Goal: Task Accomplishment & Management: Use online tool/utility

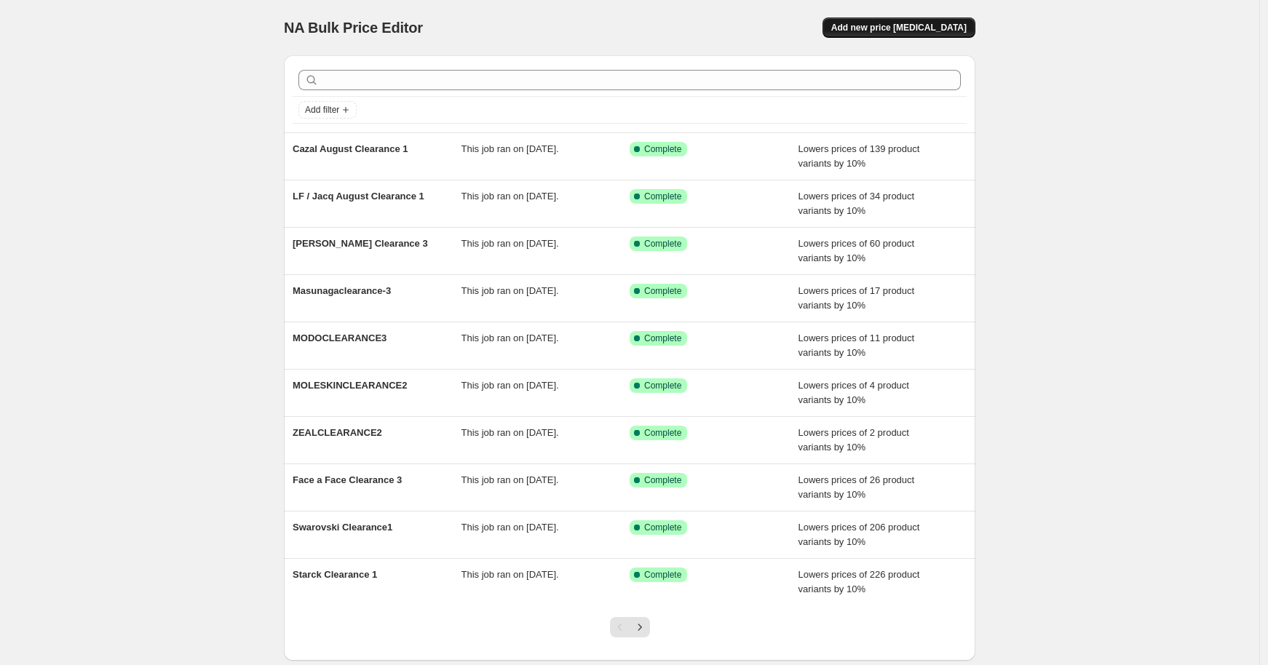
click at [876, 28] on span "Add new price [MEDICAL_DATA]" at bounding box center [898, 28] width 135 height 12
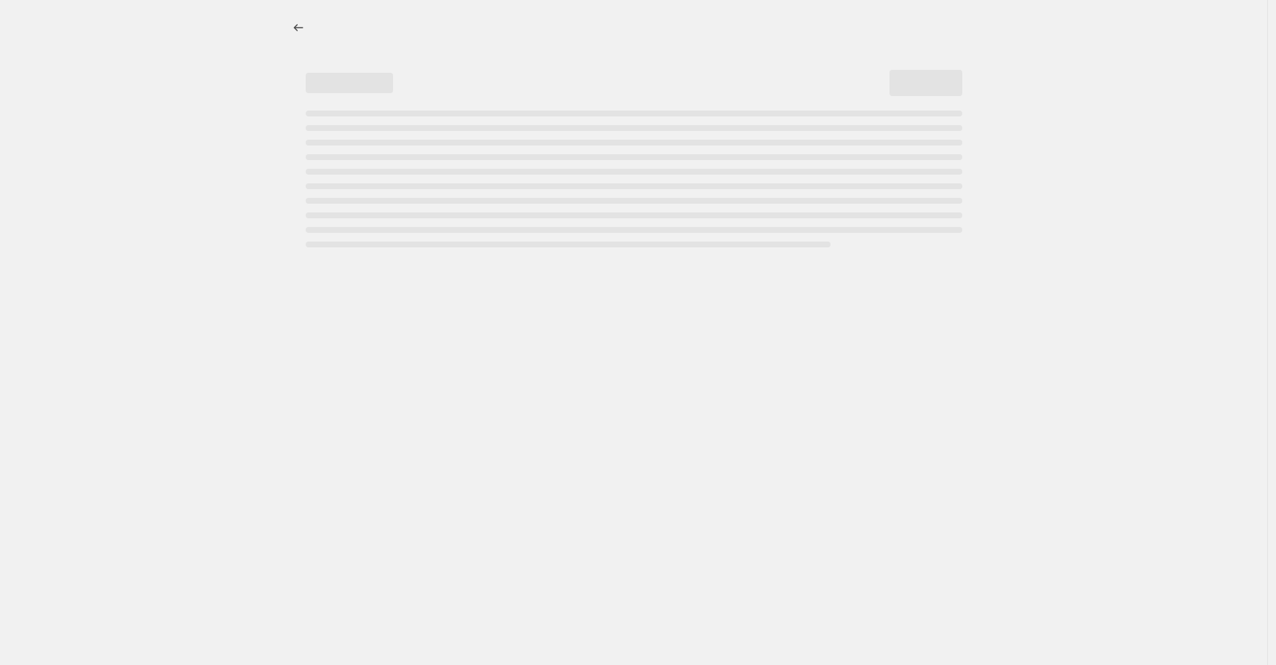
select select "percentage"
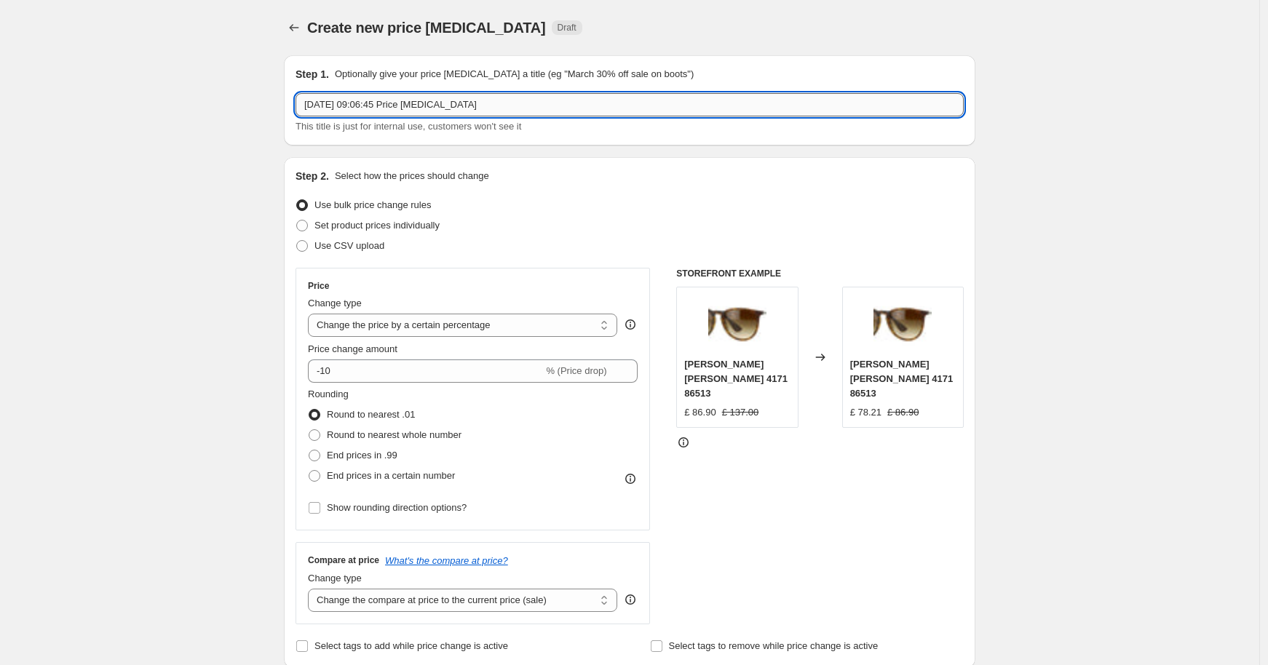
click at [491, 108] on input "[DATE] 09:06:45 Price [MEDICAL_DATA]" at bounding box center [629, 104] width 668 height 23
type input "[PERSON_NAME] 1"
click at [417, 327] on select "Change the price to a certain amount Change the price by a certain amount Chang…" at bounding box center [462, 325] width 309 height 23
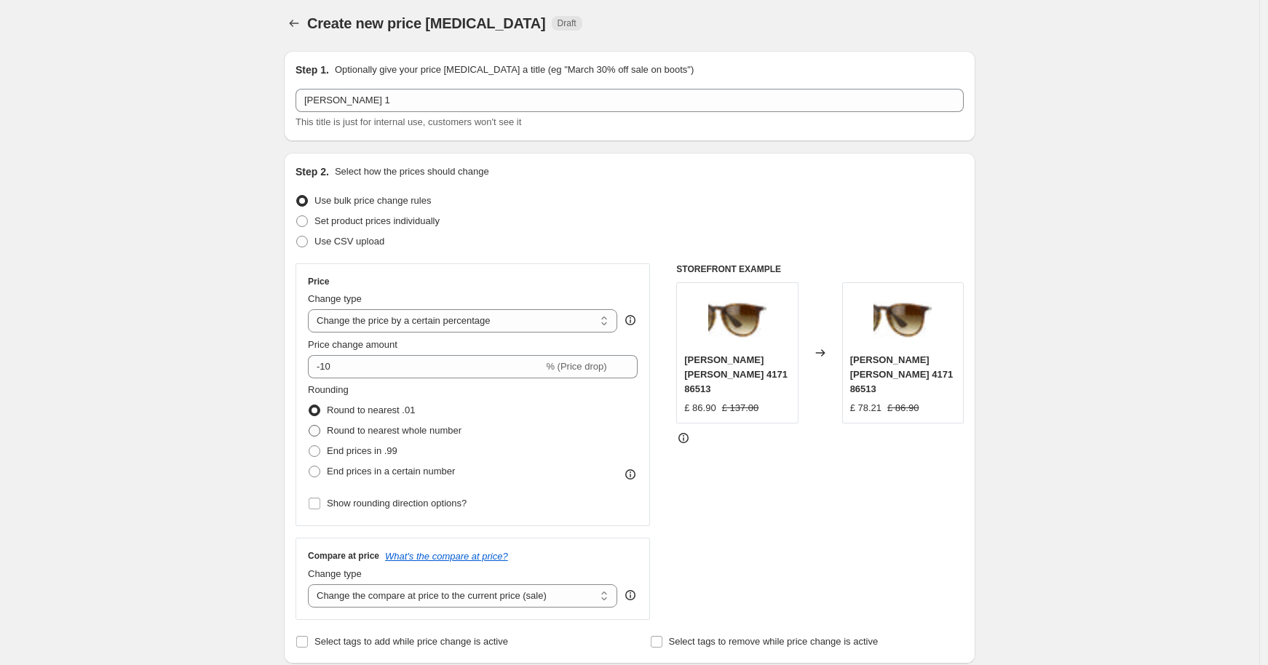
click at [425, 432] on span "Round to nearest whole number" at bounding box center [394, 430] width 135 height 11
click at [309, 426] on input "Round to nearest whole number" at bounding box center [309, 425] width 1 height 1
radio input "true"
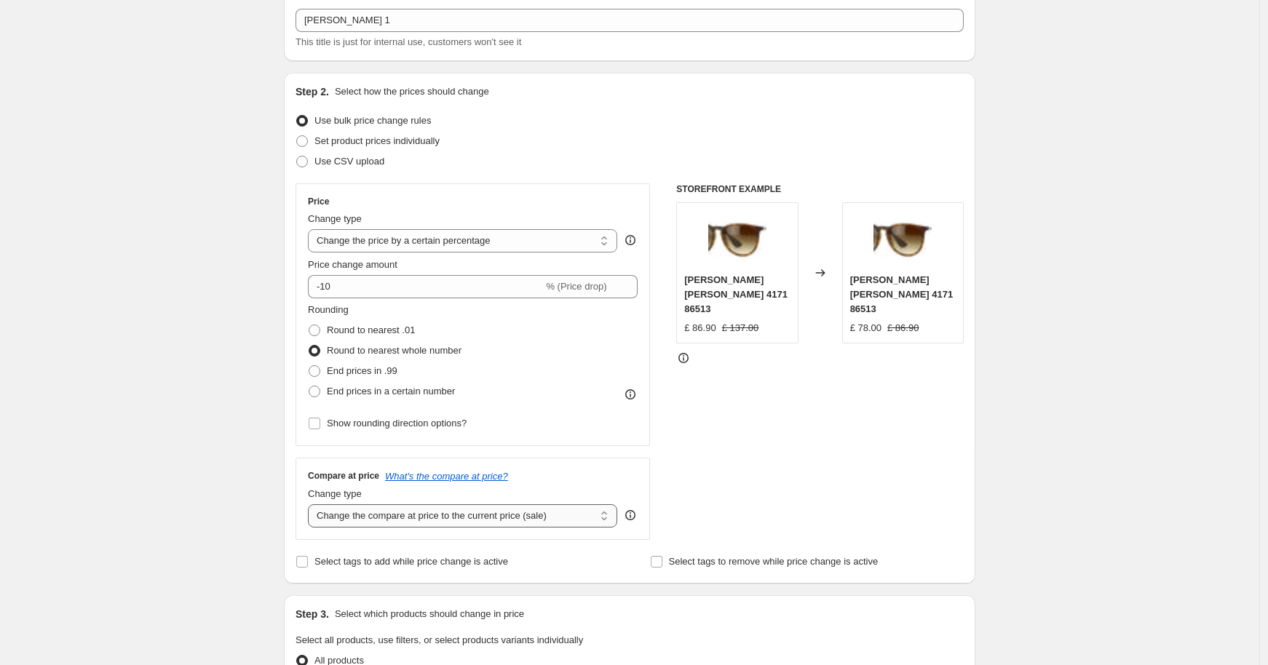
click at [467, 512] on select "Change the compare at price to the current price (sale) Change the compare at p…" at bounding box center [462, 515] width 309 height 23
select select "no_change"
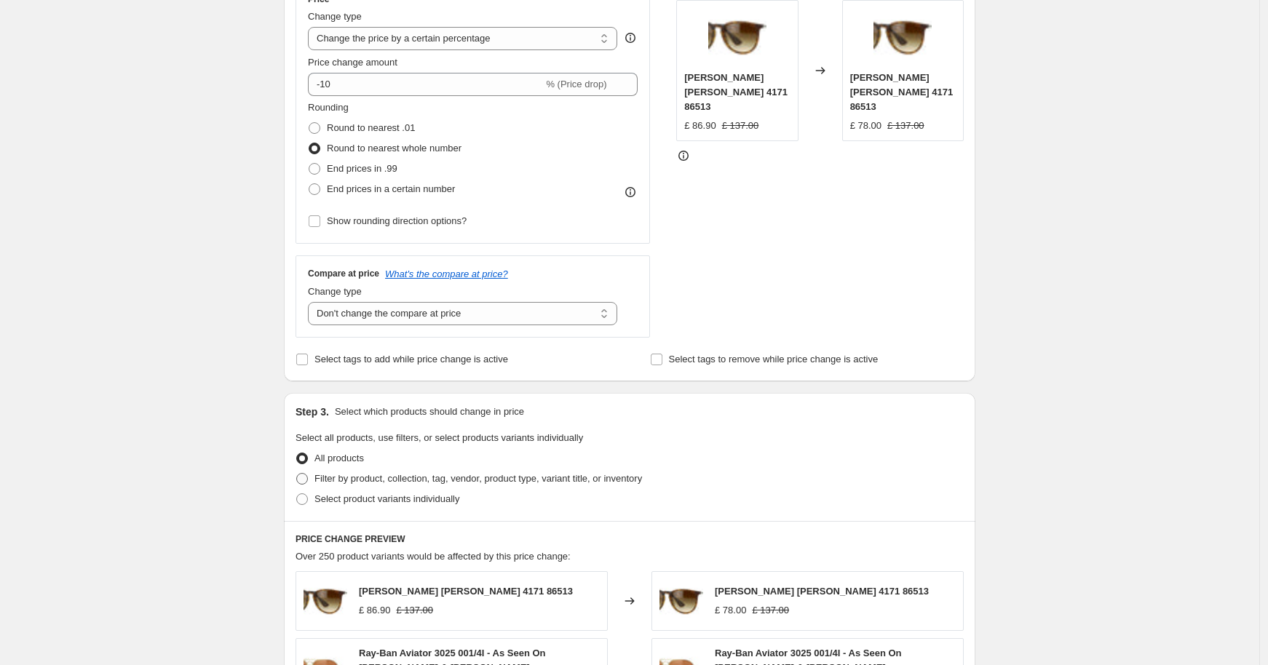
click at [376, 473] on span "Filter by product, collection, tag, vendor, product type, variant title, or inv…" at bounding box center [478, 478] width 328 height 11
click at [297, 473] on input "Filter by product, collection, tag, vendor, product type, variant title, or inv…" at bounding box center [296, 473] width 1 height 1
radio input "true"
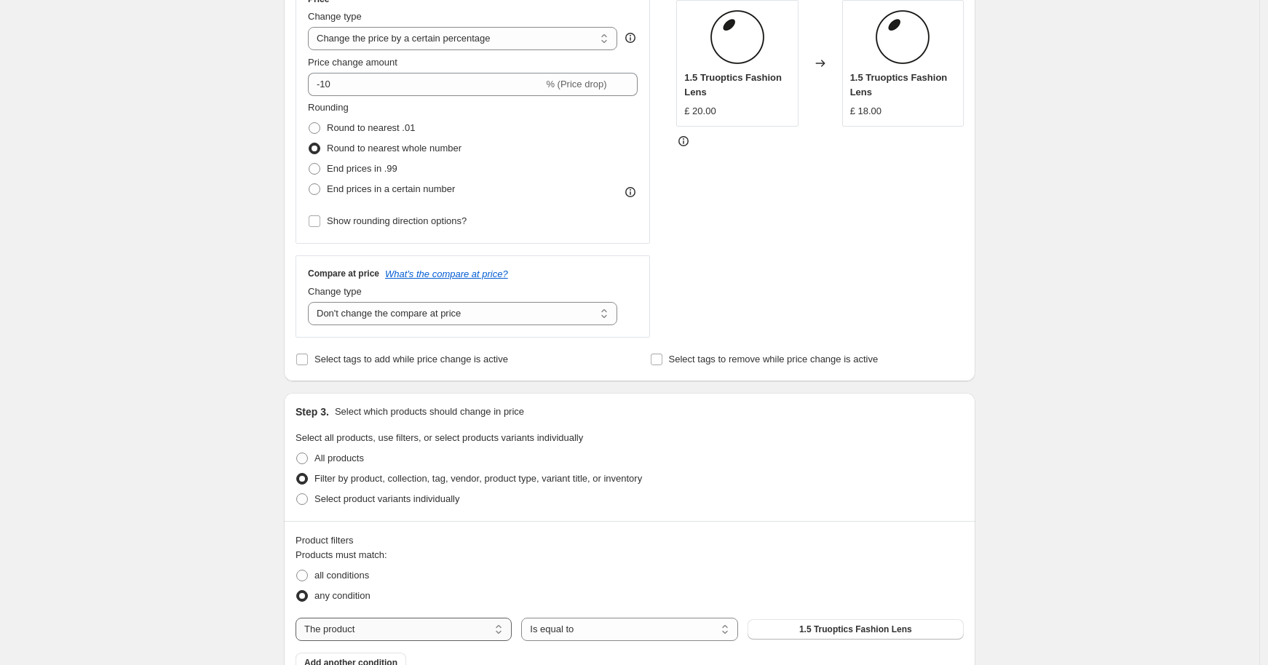
click at [482, 623] on select "The product The product's collection The product's tag The product's vendor The…" at bounding box center [403, 629] width 216 height 23
select select "tag"
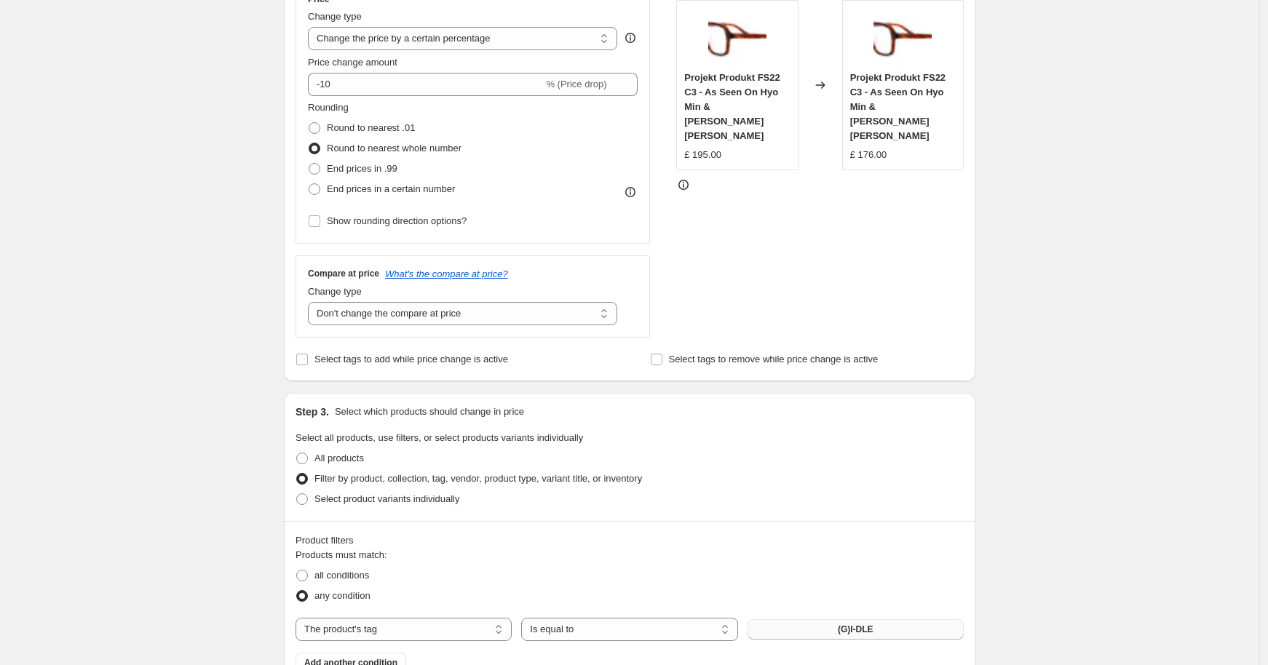
click at [836, 630] on button "(G)I-DLE" at bounding box center [855, 629] width 216 height 20
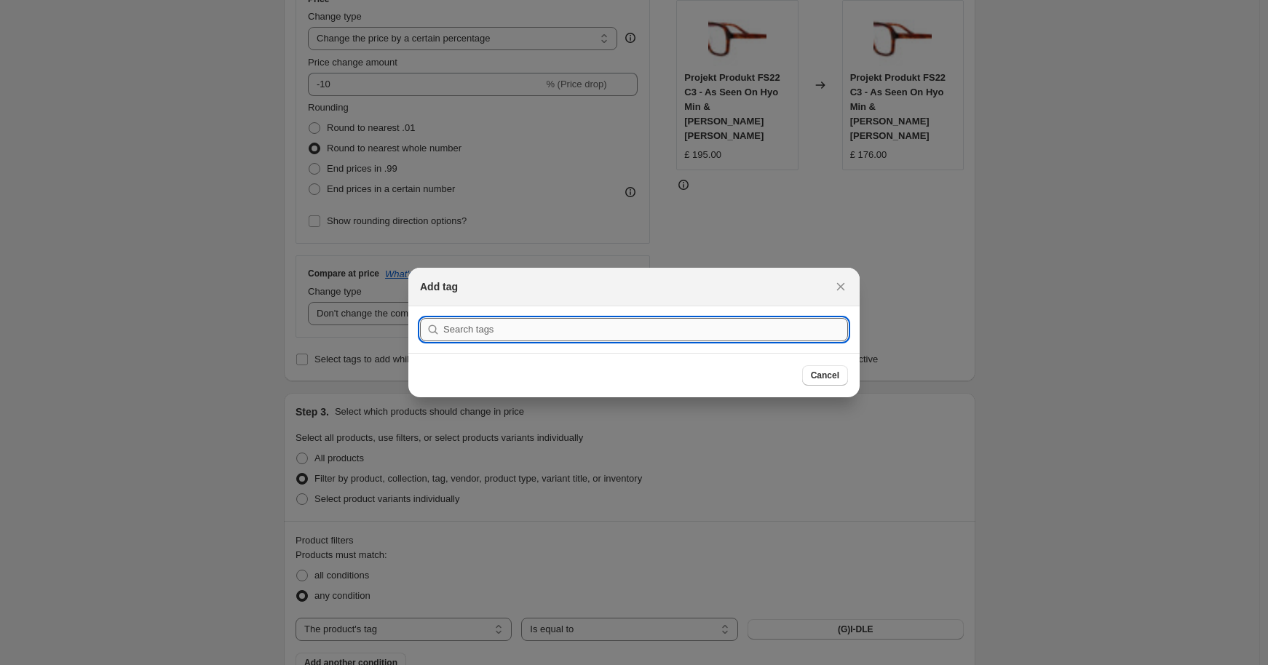
click at [616, 326] on input ":rk9:" at bounding box center [645, 329] width 405 height 23
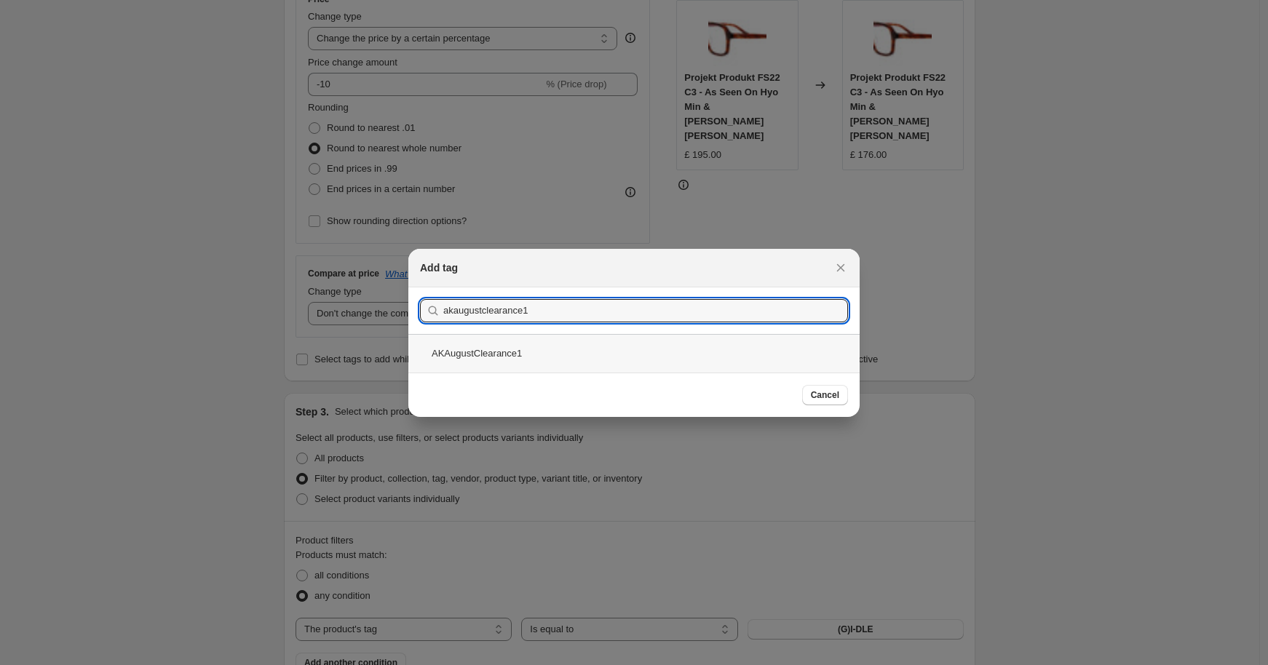
type input "akaugustclearance1"
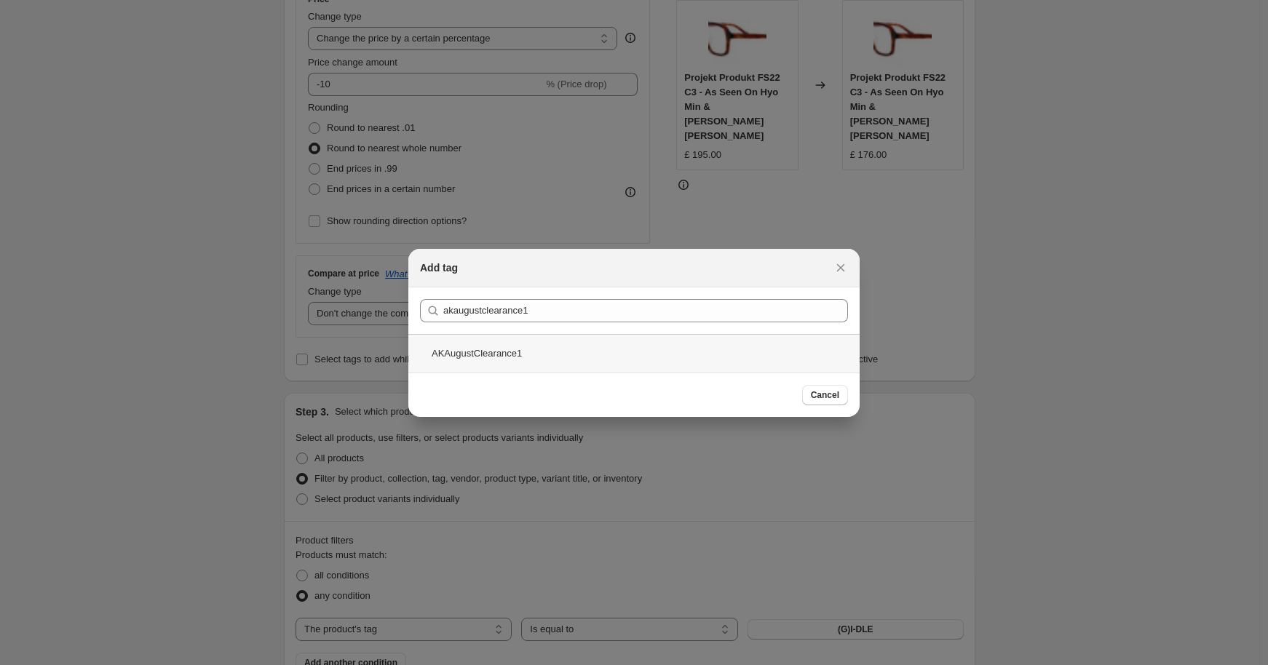
click at [568, 361] on div "AKAugustClearance1" at bounding box center [633, 353] width 451 height 39
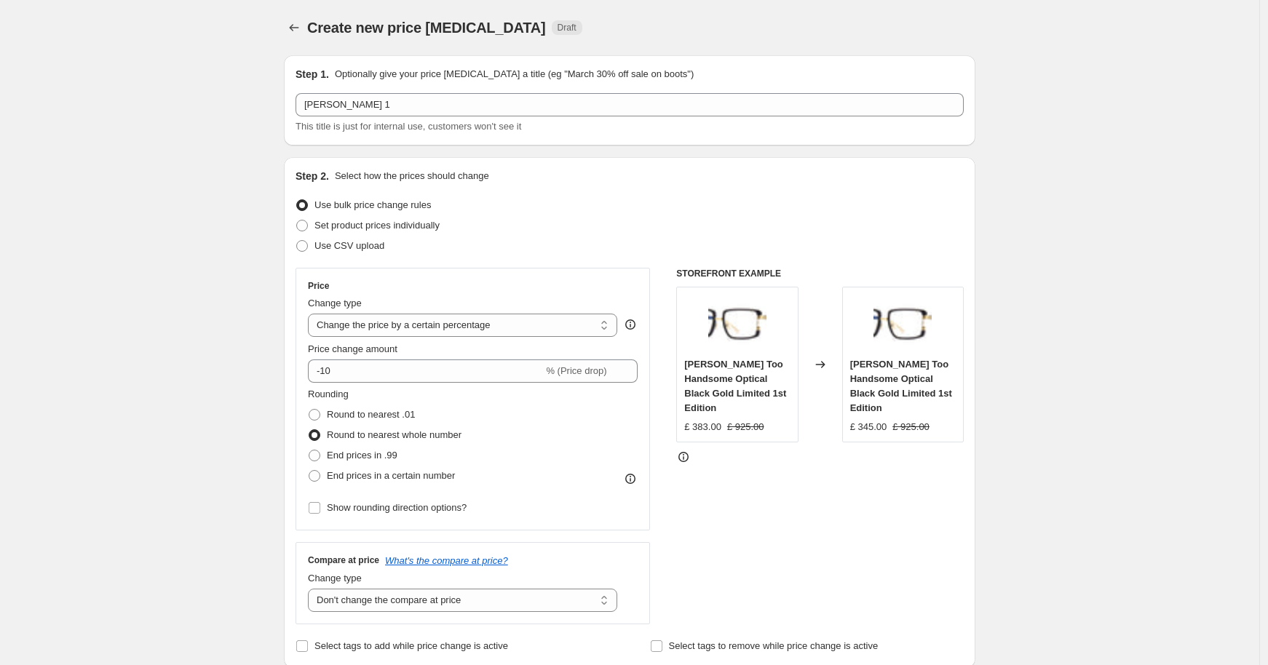
scroll to position [1058, 0]
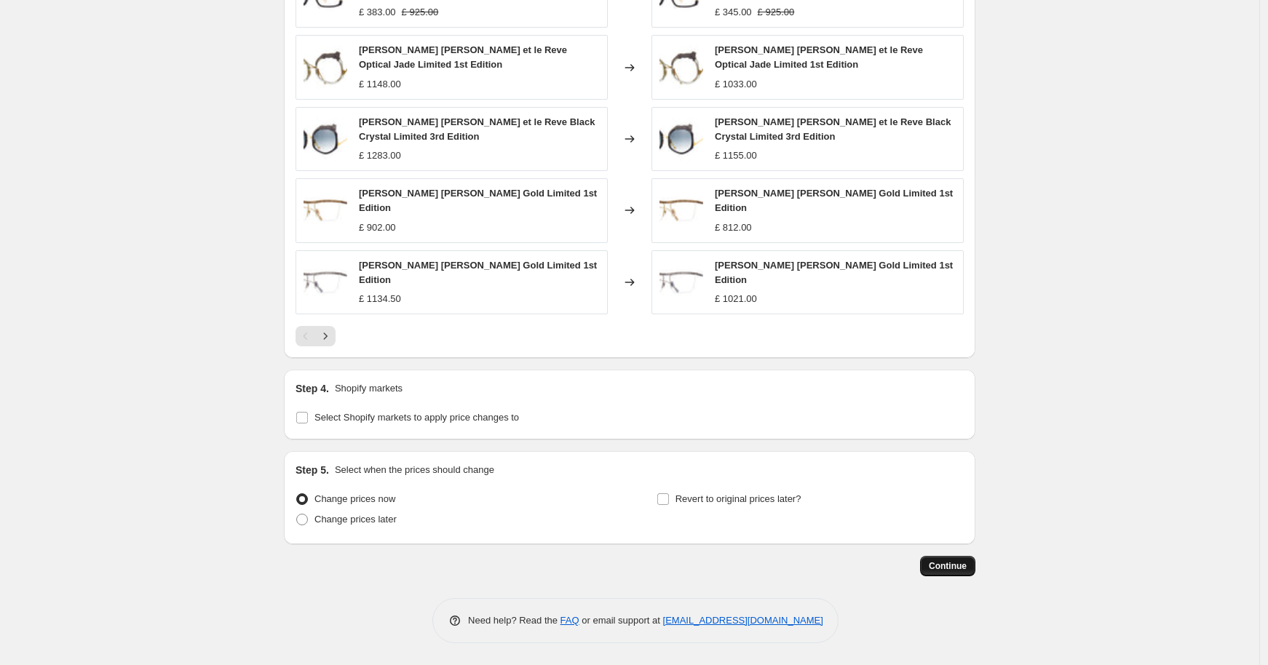
click at [951, 558] on button "Continue" at bounding box center [947, 566] width 55 height 20
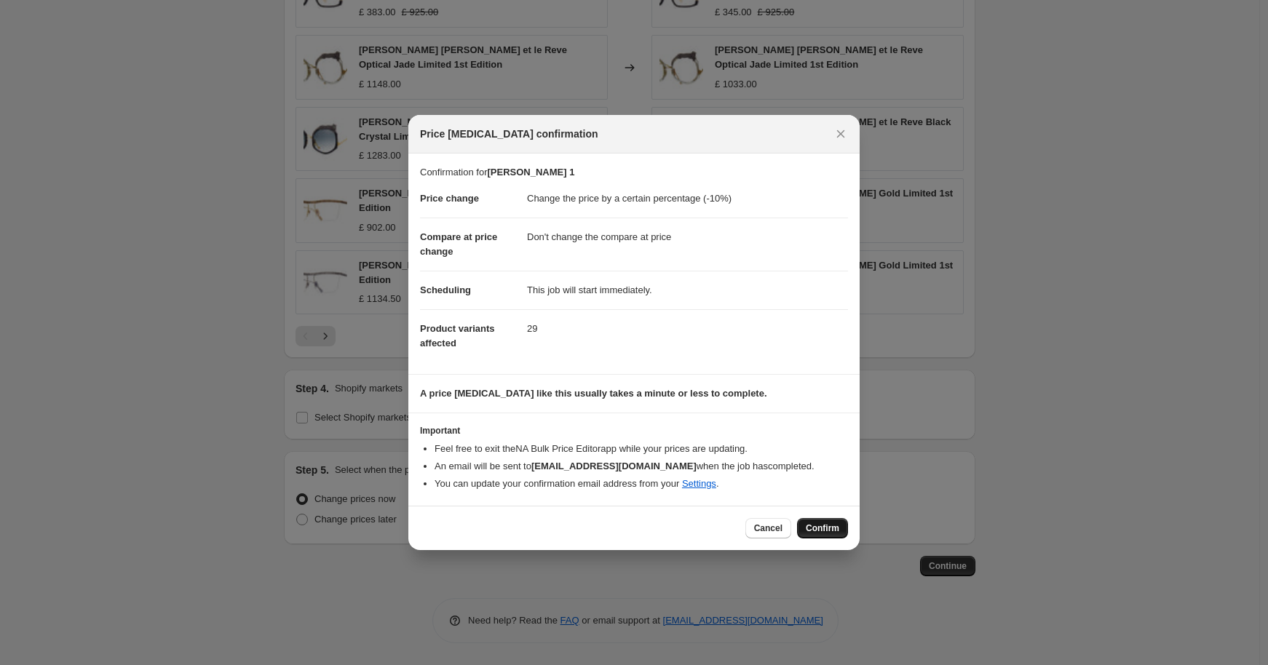
click at [830, 522] on button "Confirm" at bounding box center [822, 528] width 51 height 20
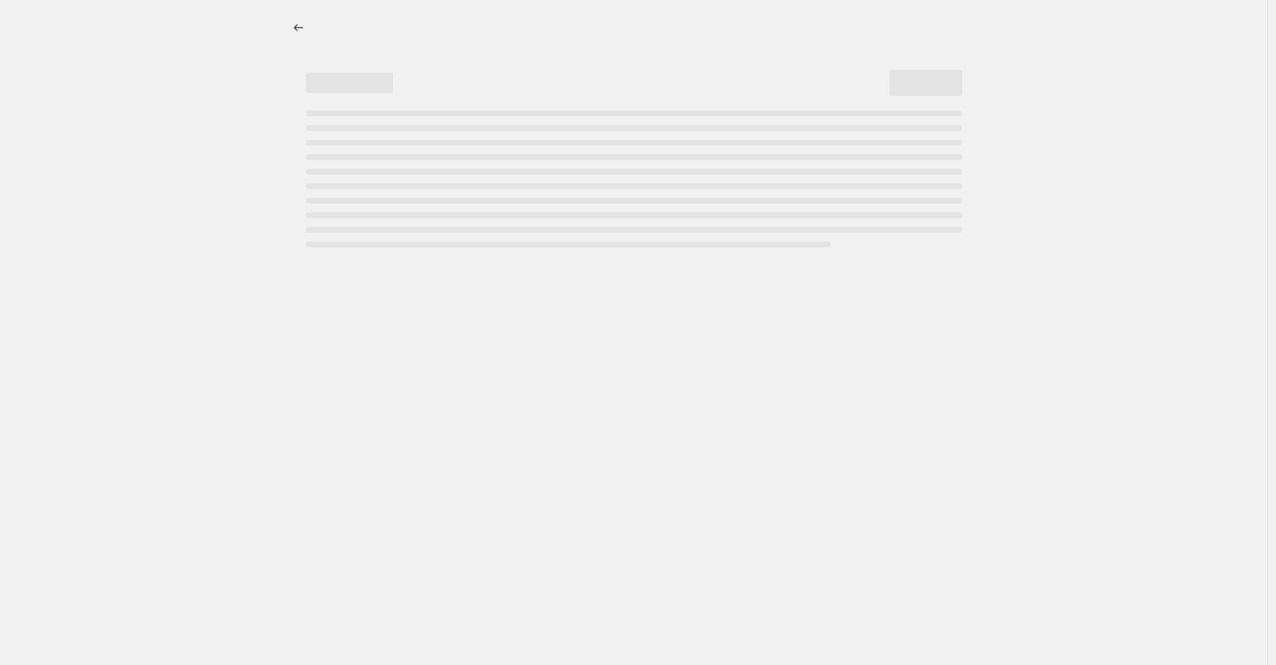
select select "percentage"
select select "no_change"
select select "tag"
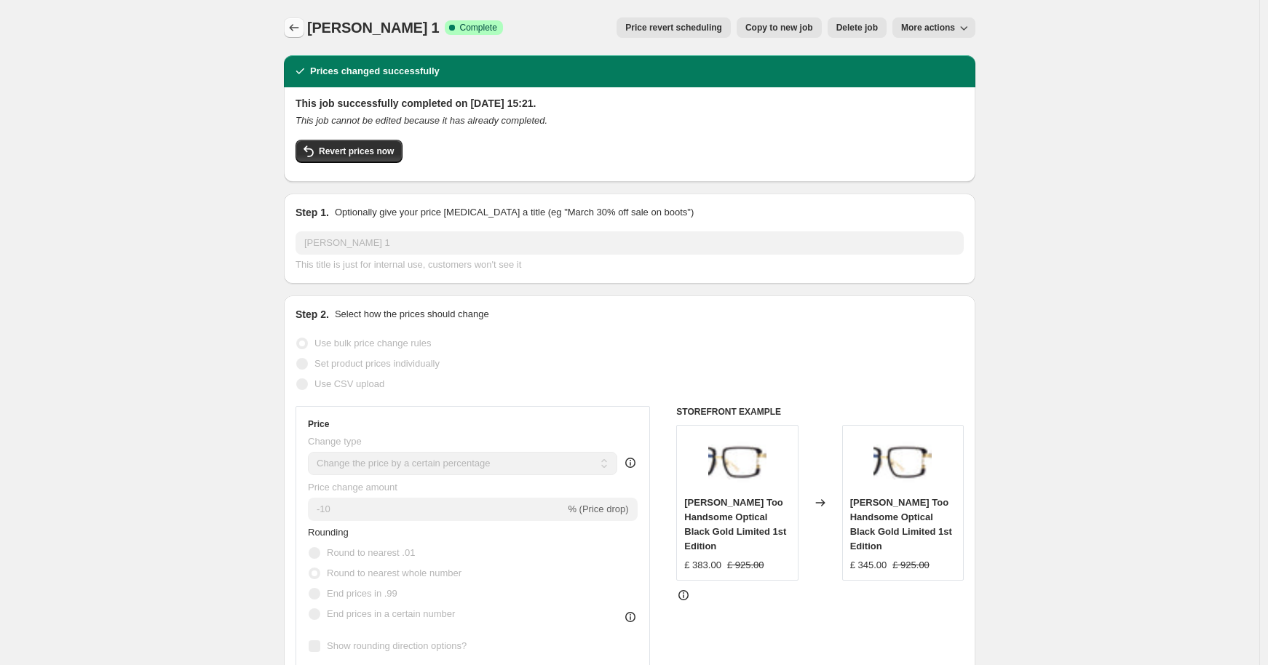
click at [301, 30] on icon "Price change jobs" at bounding box center [294, 27] width 15 height 15
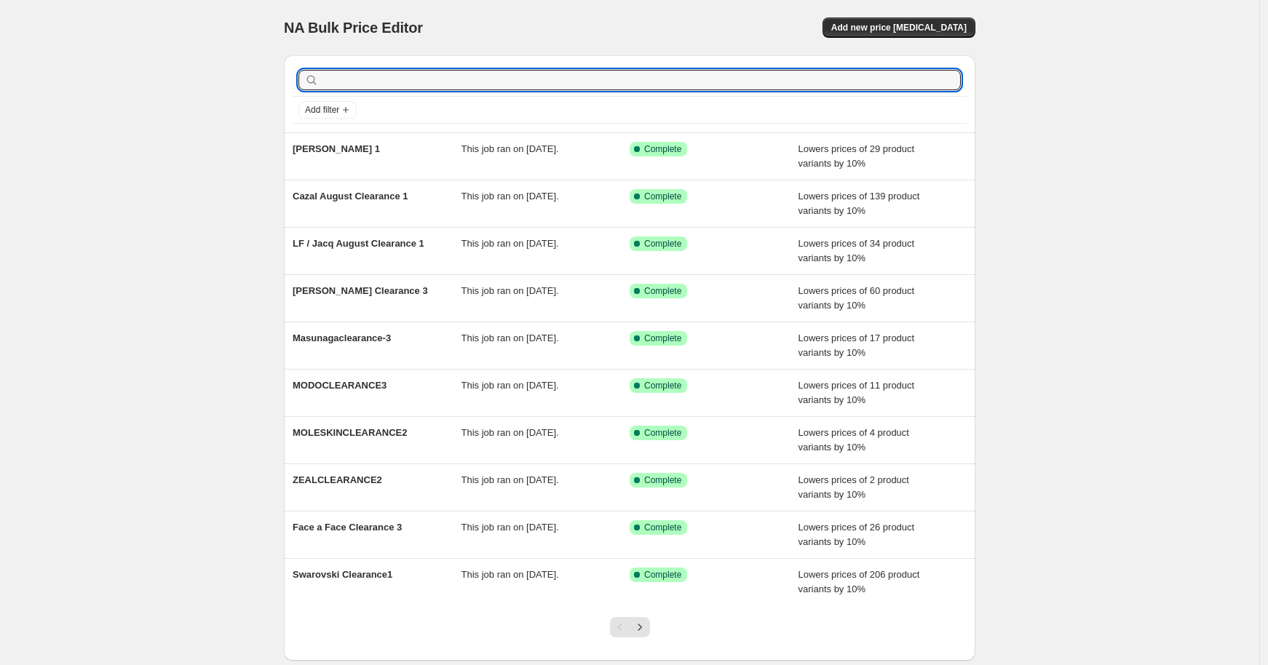
drag, startPoint x: 395, startPoint y: 73, endPoint x: 850, endPoint y: 44, distance: 455.8
click at [396, 73] on input "text" at bounding box center [641, 80] width 639 height 20
click at [889, 31] on span "Add new price [MEDICAL_DATA]" at bounding box center [898, 28] width 135 height 12
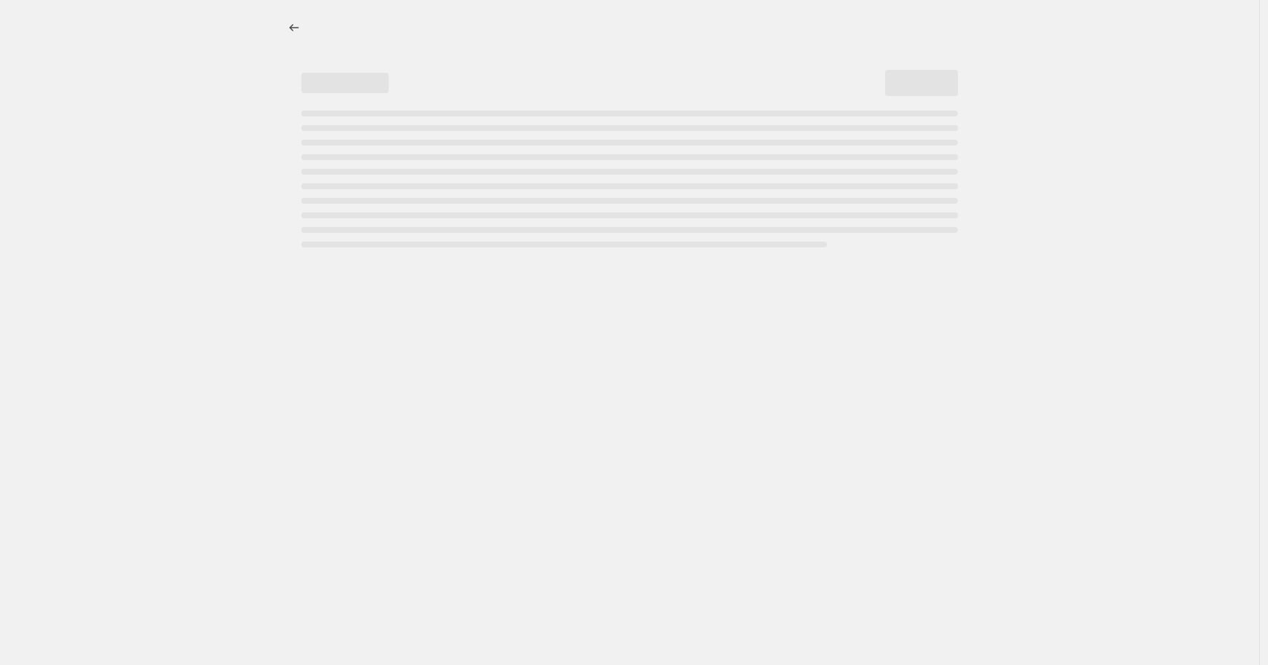
select select "percentage"
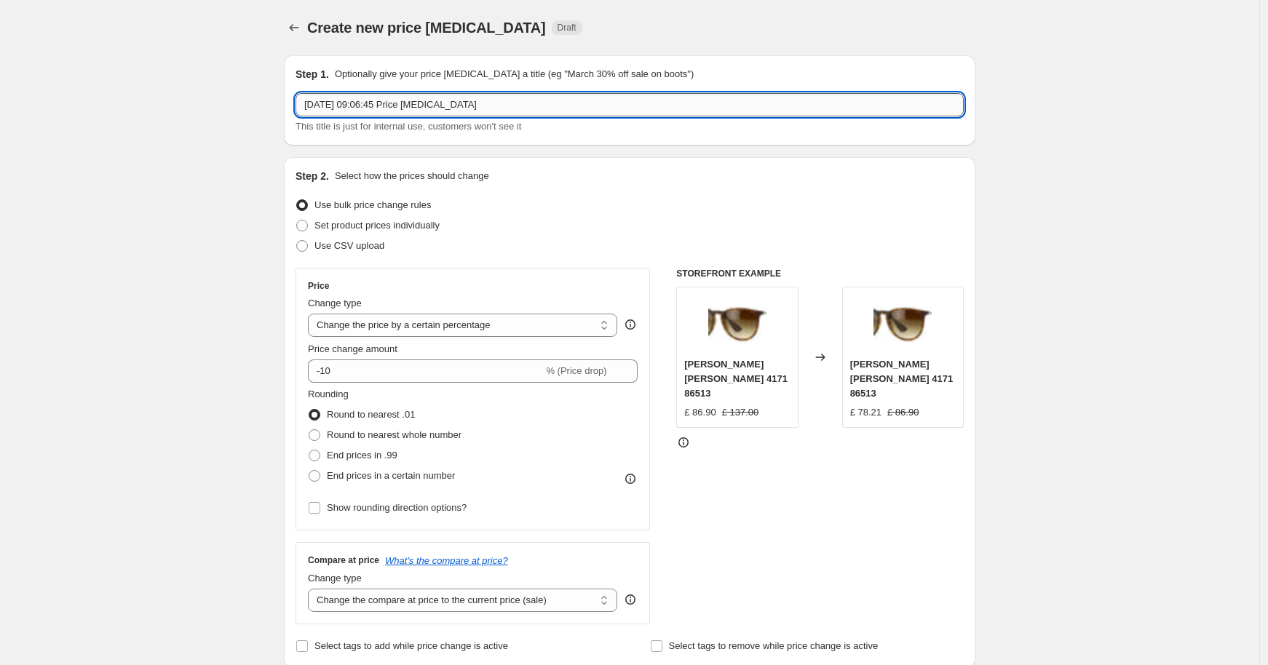
click at [495, 105] on input "[DATE] 09:06:45 Price [MEDICAL_DATA]" at bounding box center [629, 104] width 668 height 23
type input "Matsuda August Clearance 1"
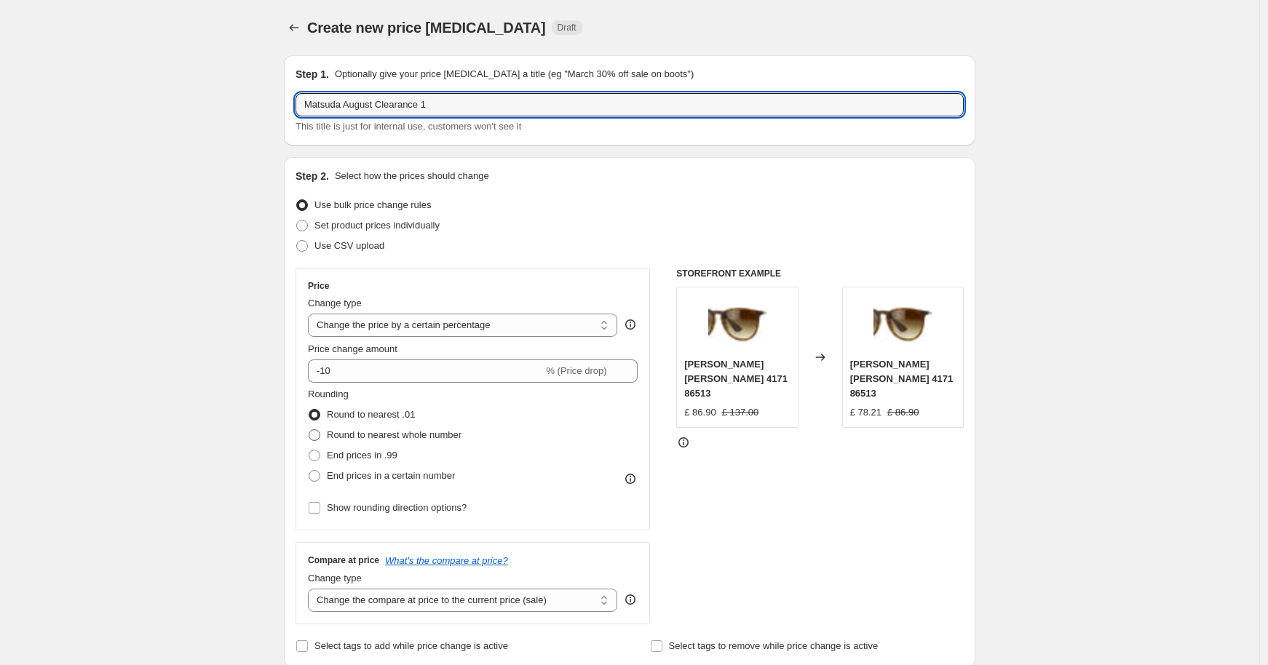
click at [424, 437] on span "Round to nearest whole number" at bounding box center [394, 434] width 135 height 11
click at [309, 430] on input "Round to nearest whole number" at bounding box center [309, 429] width 1 height 1
radio input "true"
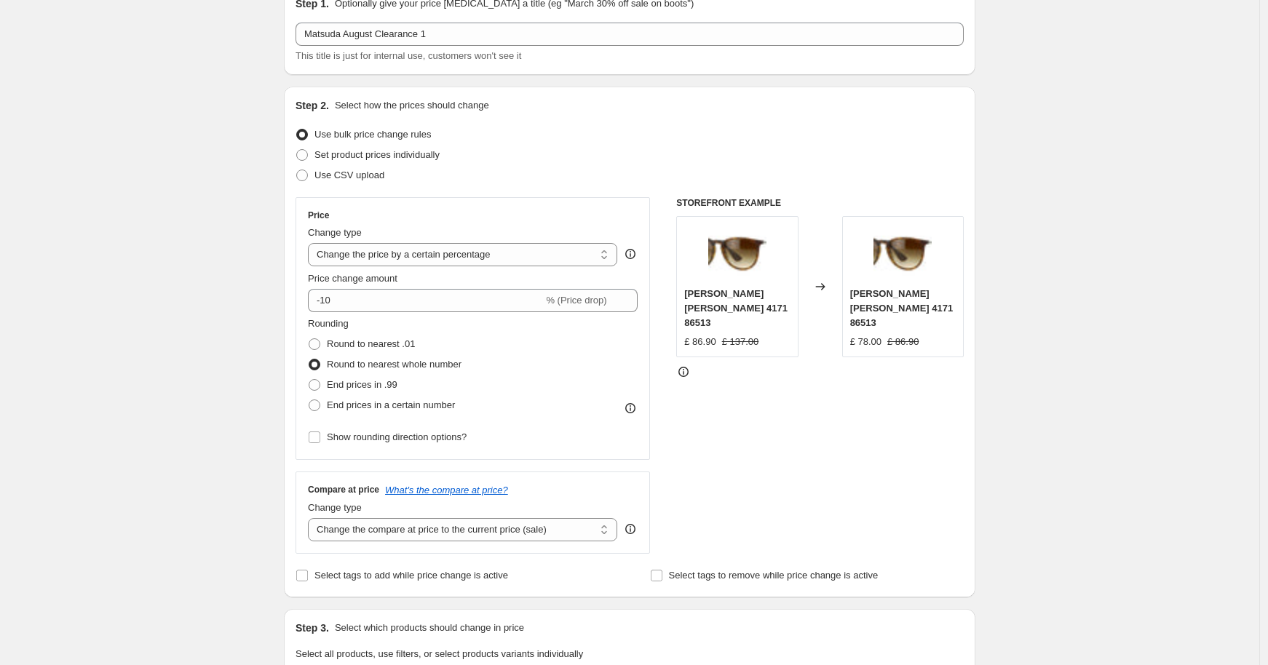
scroll to position [107, 0]
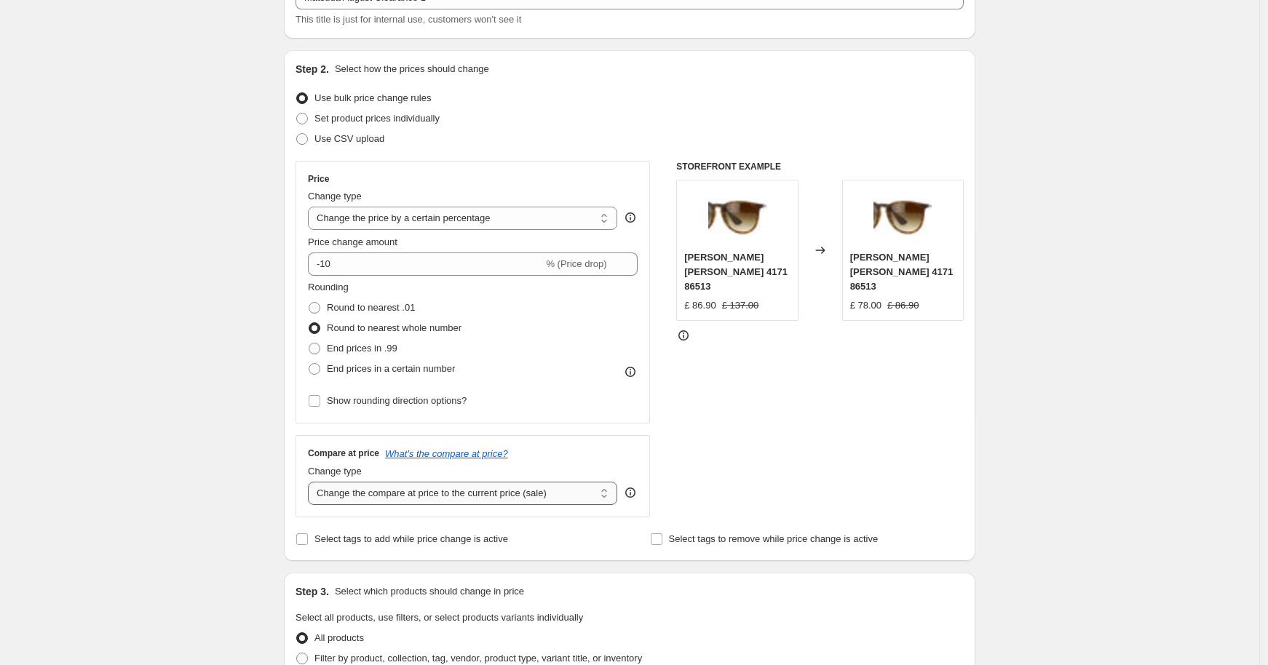
click at [504, 493] on select "Change the compare at price to the current price (sale) Change the compare at p…" at bounding box center [462, 493] width 309 height 23
select select "no_change"
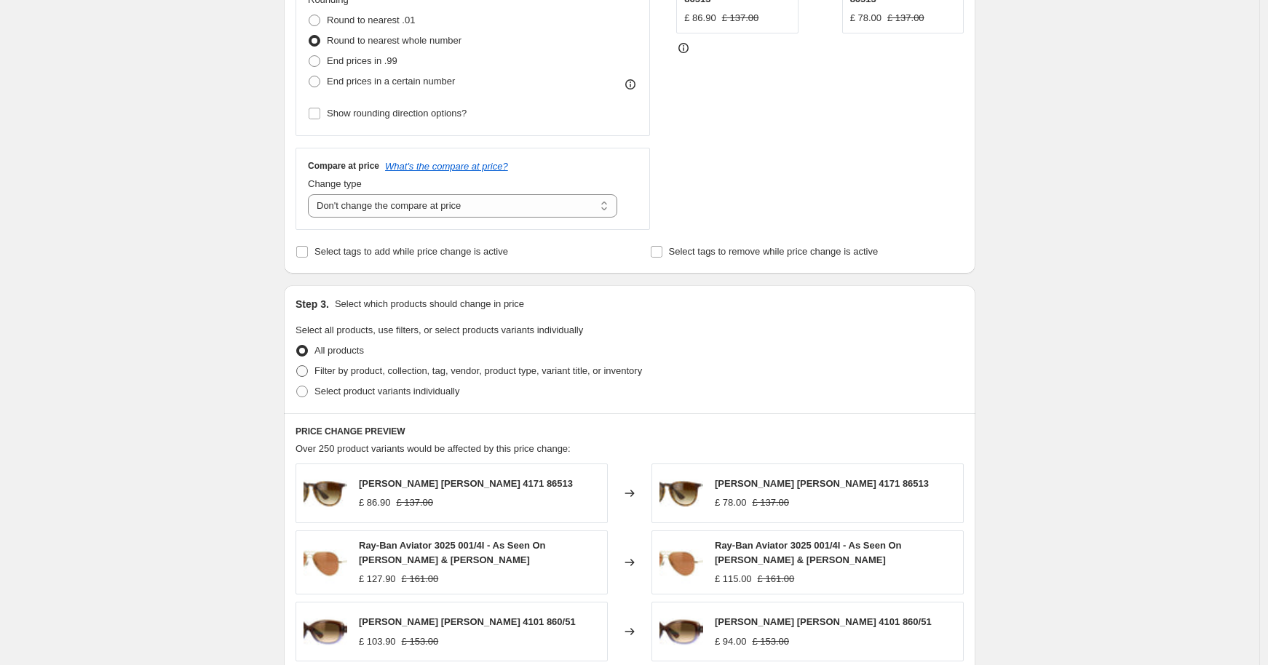
scroll to position [520, 0]
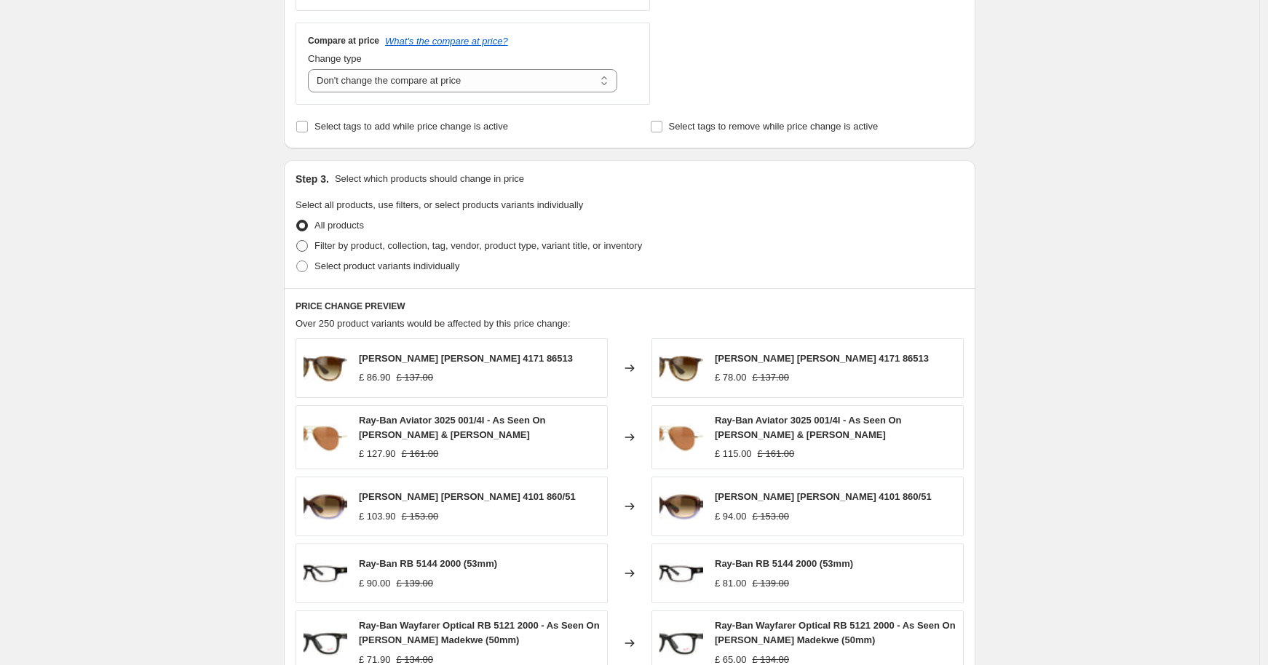
click at [373, 245] on span "Filter by product, collection, tag, vendor, product type, variant title, or inv…" at bounding box center [478, 245] width 328 height 11
click at [297, 241] on input "Filter by product, collection, tag, vendor, product type, variant title, or inv…" at bounding box center [296, 240] width 1 height 1
radio input "true"
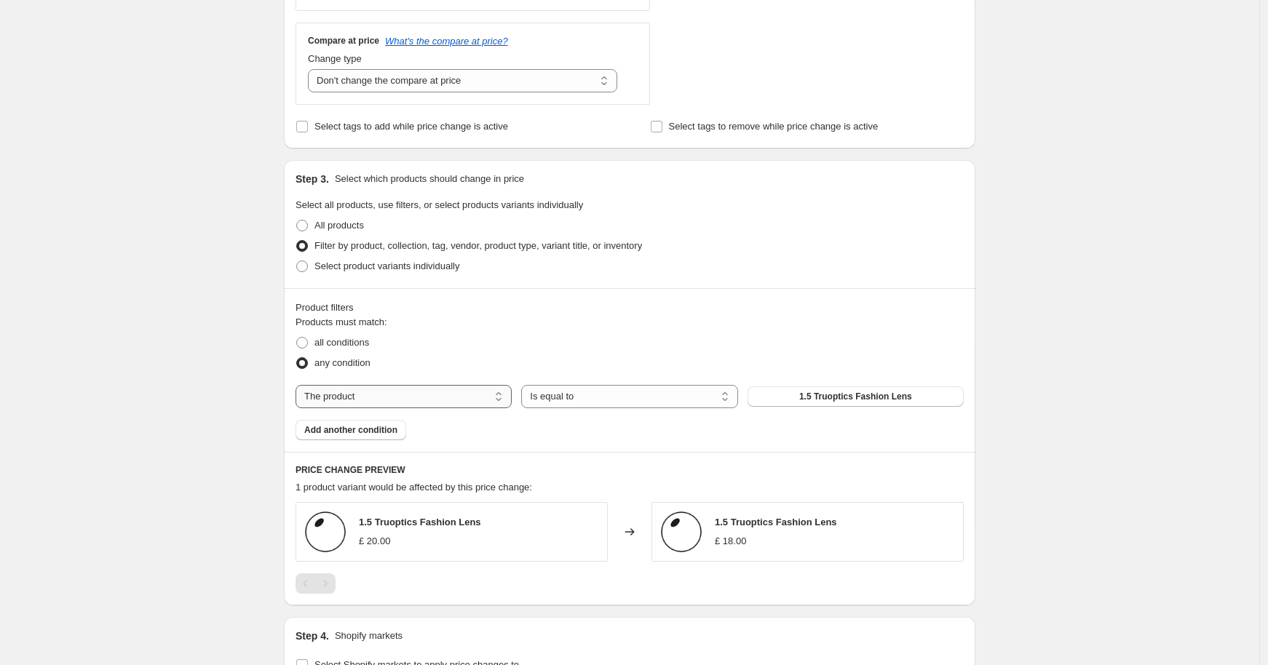
click at [392, 397] on select "The product The product's collection The product's tag The product's vendor The…" at bounding box center [403, 396] width 216 height 23
select select "tag"
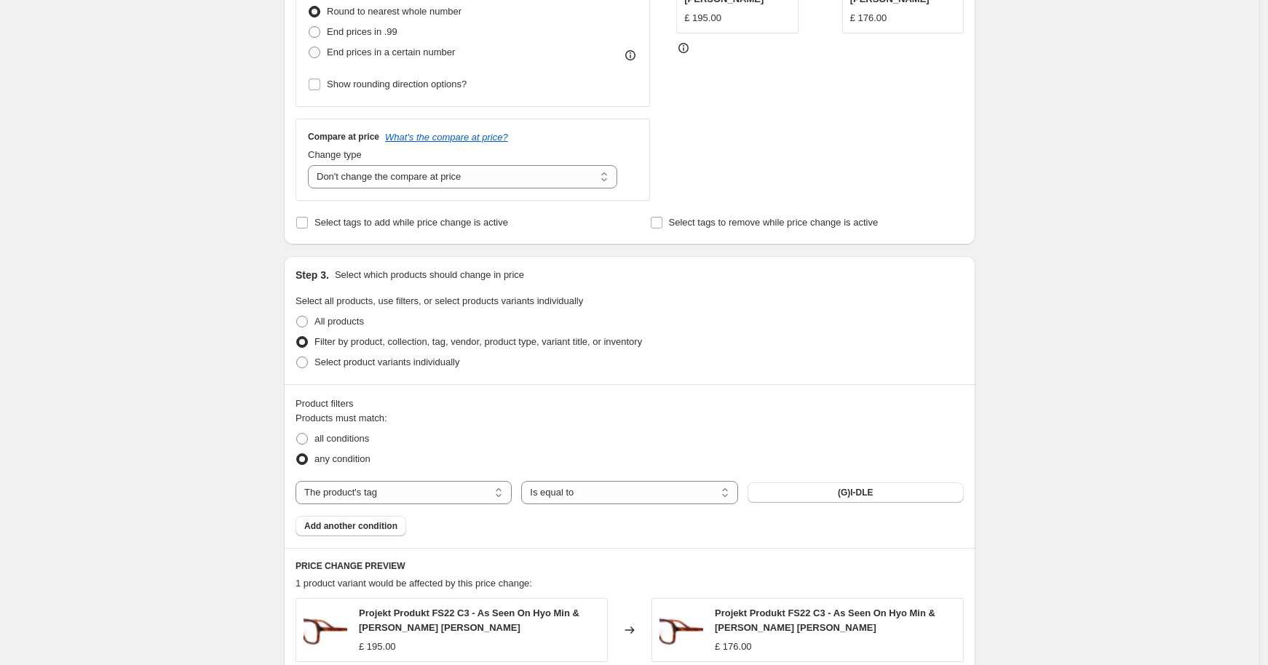
scroll to position [424, 0]
click at [797, 499] on button "(G)I-DLE" at bounding box center [855, 492] width 216 height 20
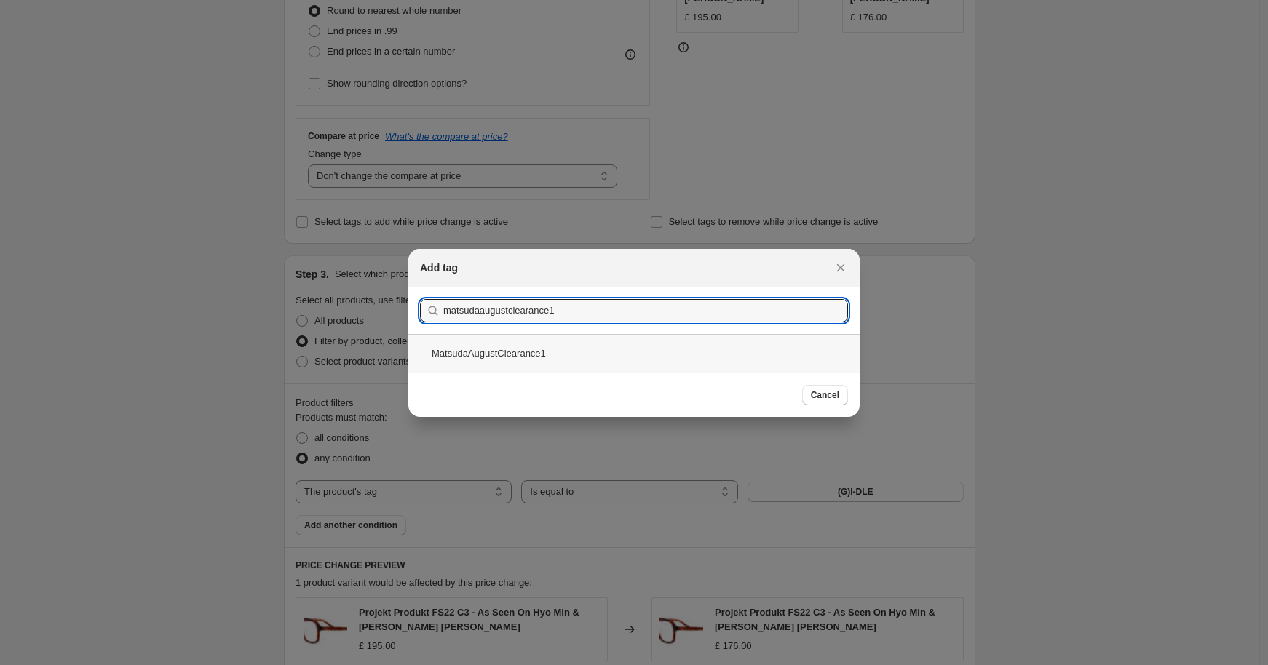
type input "matsudaaugustclearance1"
click at [523, 346] on div "MatsudaAugustClearance1" at bounding box center [633, 353] width 451 height 39
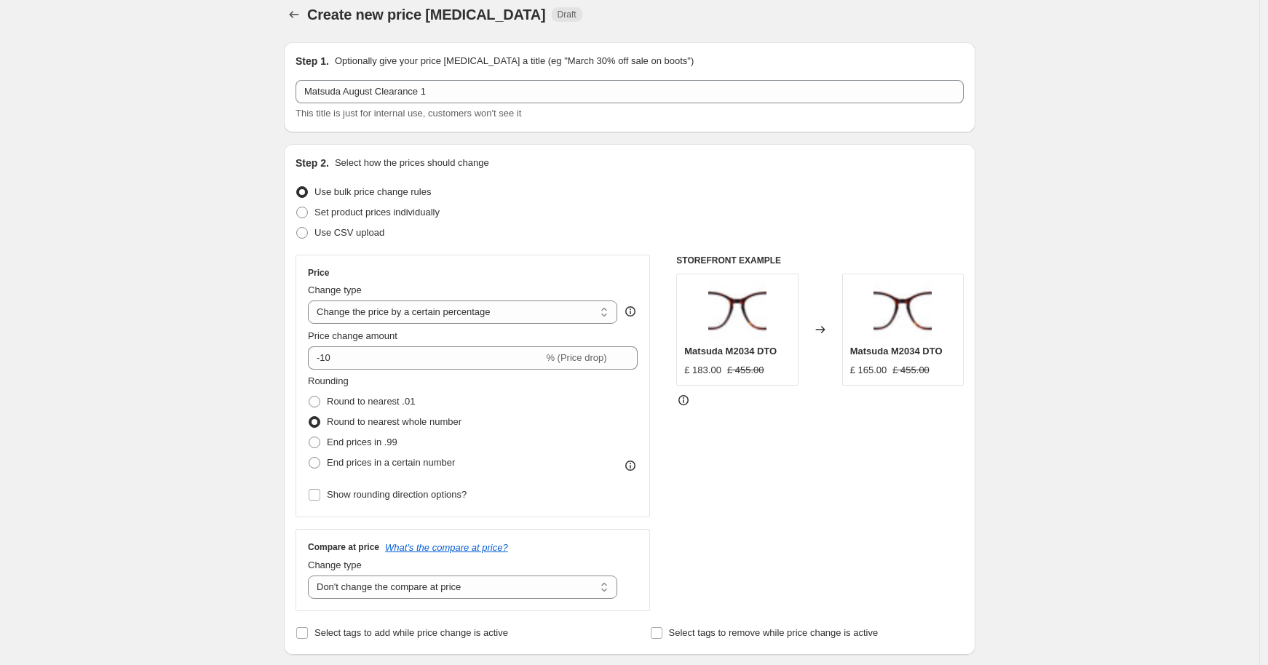
scroll to position [1035, 0]
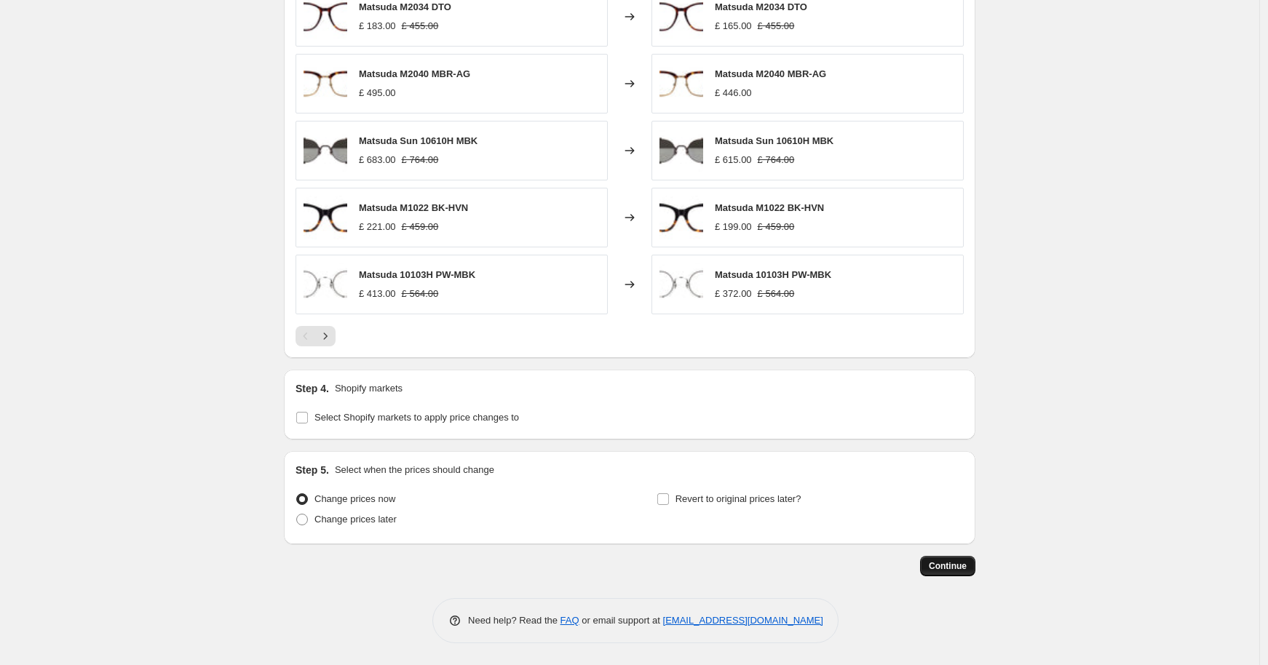
click at [954, 568] on span "Continue" at bounding box center [948, 566] width 38 height 12
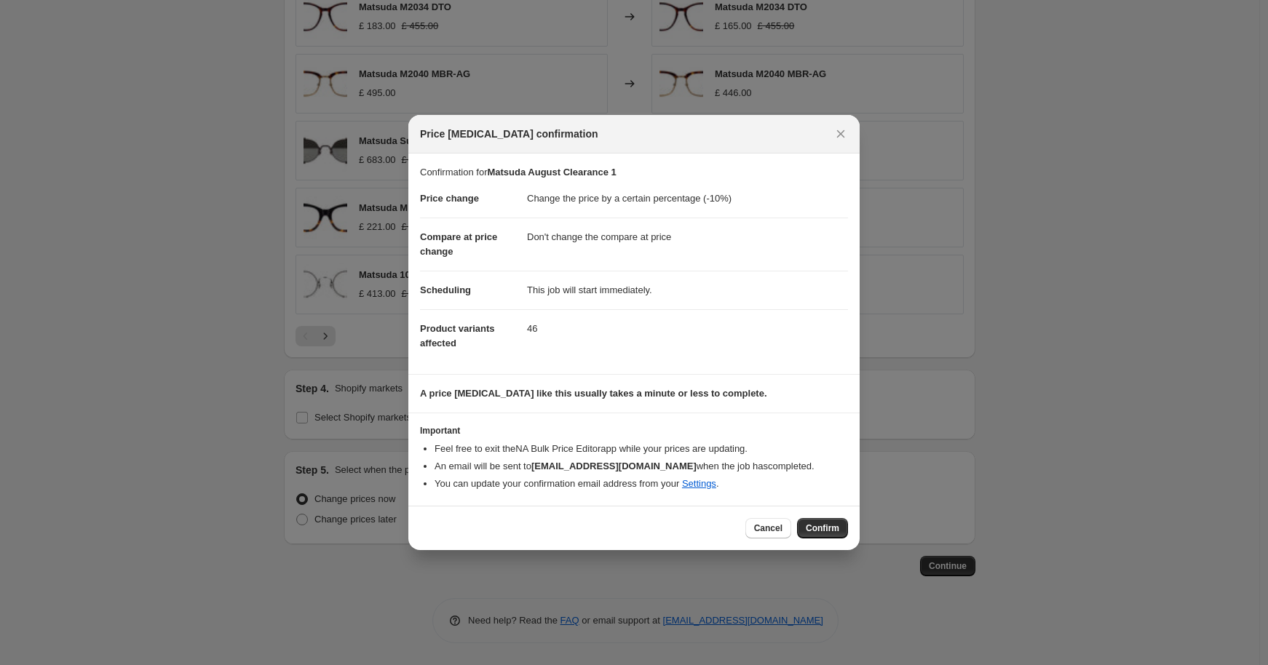
click at [820, 530] on span "Confirm" at bounding box center [822, 529] width 33 height 12
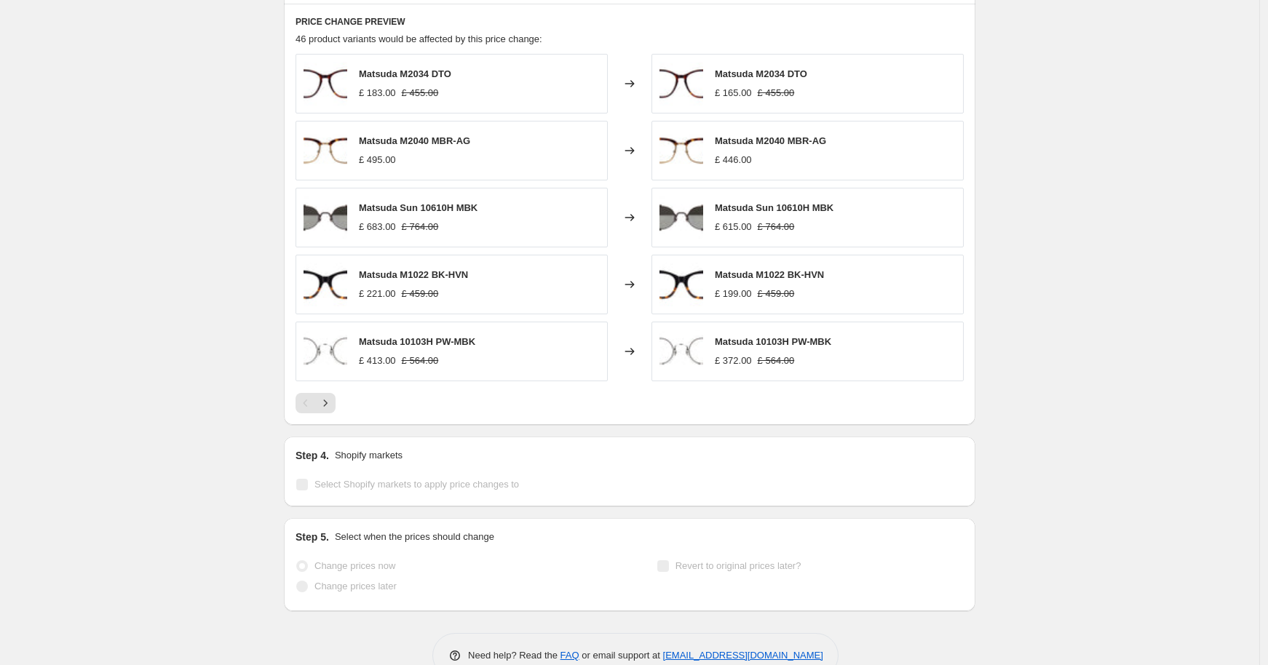
scroll to position [1073, 0]
select select "percentage"
select select "no_change"
select select "tag"
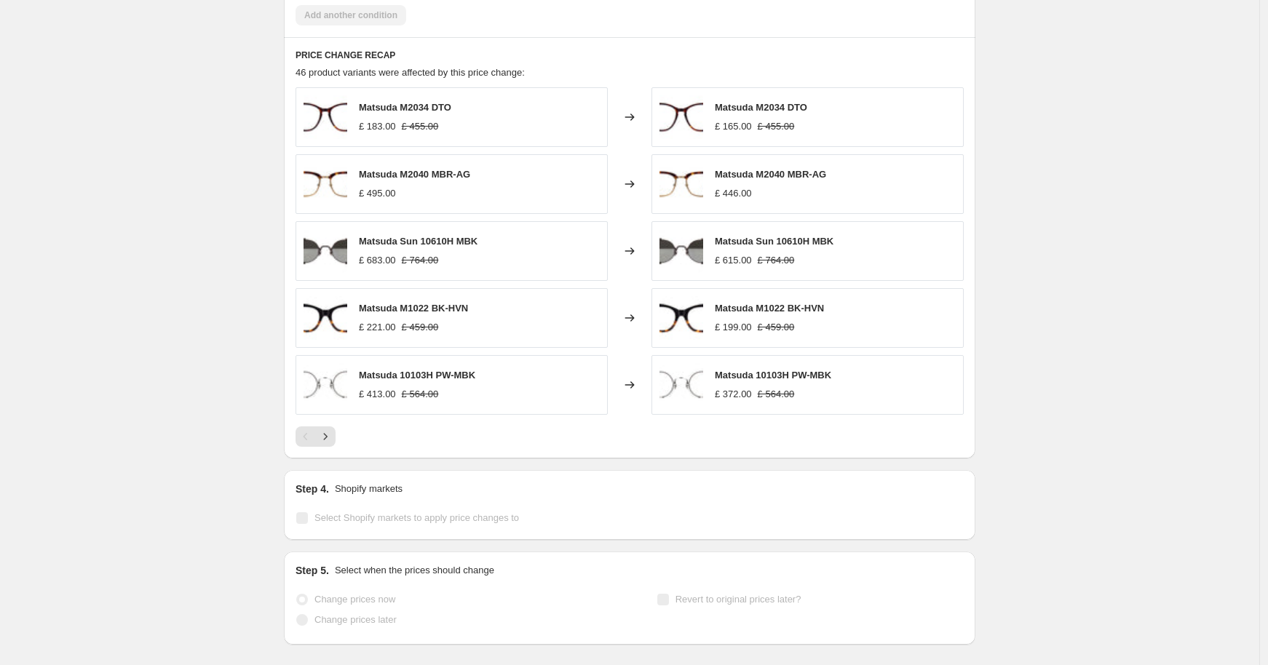
scroll to position [0, 0]
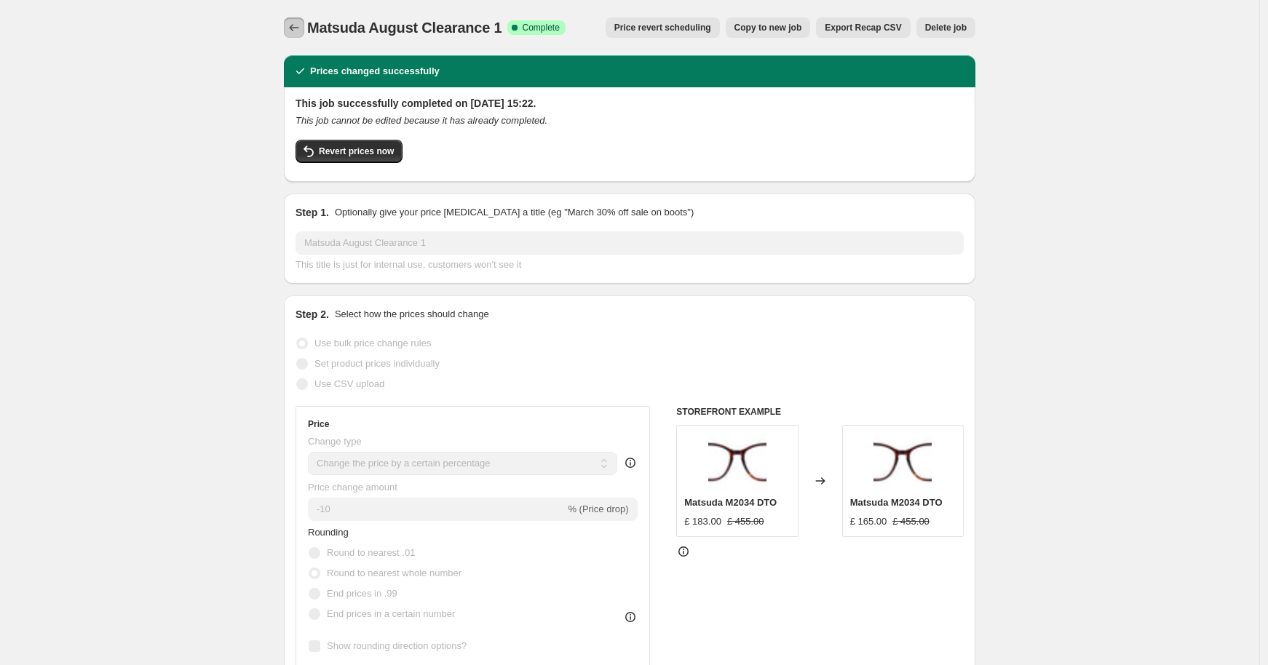
click at [297, 29] on icon "Price change jobs" at bounding box center [294, 27] width 15 height 15
